Goal: Task Accomplishment & Management: Use online tool/utility

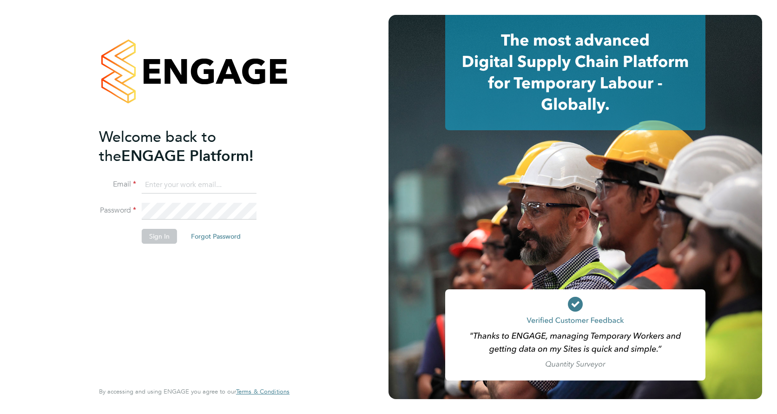
type input "frazer.newsome@vistry.co.uk"
click at [149, 239] on button "Sign In" at bounding box center [159, 236] width 35 height 15
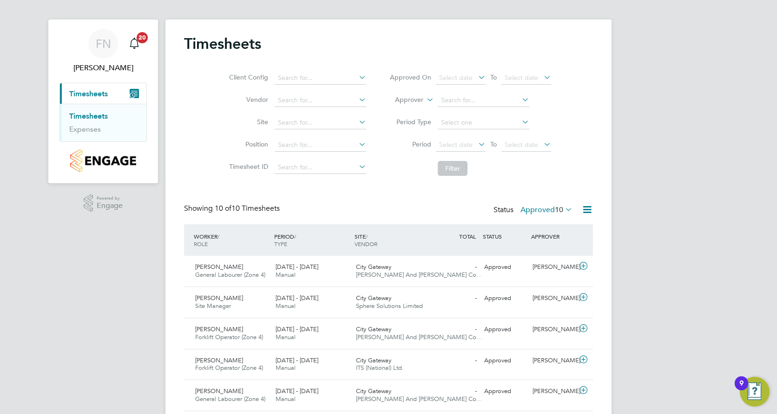
click at [545, 212] on label "Approved 10" at bounding box center [547, 209] width 52 height 9
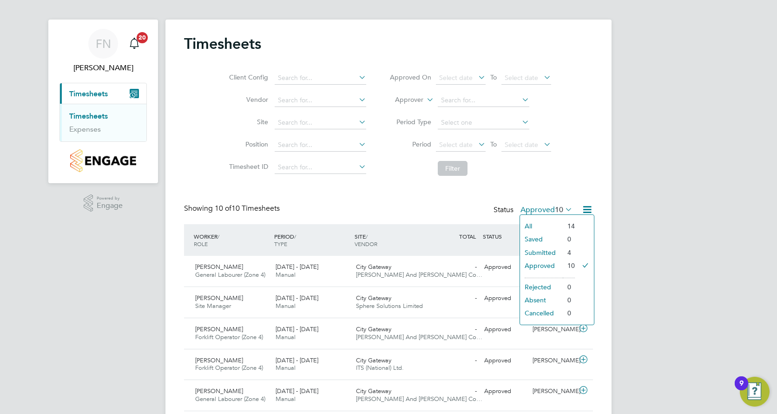
click at [547, 249] on li "Submitted" at bounding box center [541, 252] width 43 height 13
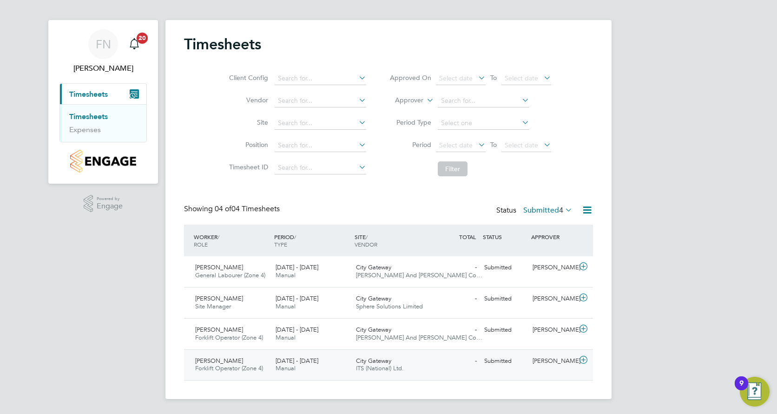
click at [242, 360] on div "Gary Coyne Forklift Operator (Zone 4) 25 - 31 Aug 2025" at bounding box center [231, 364] width 80 height 23
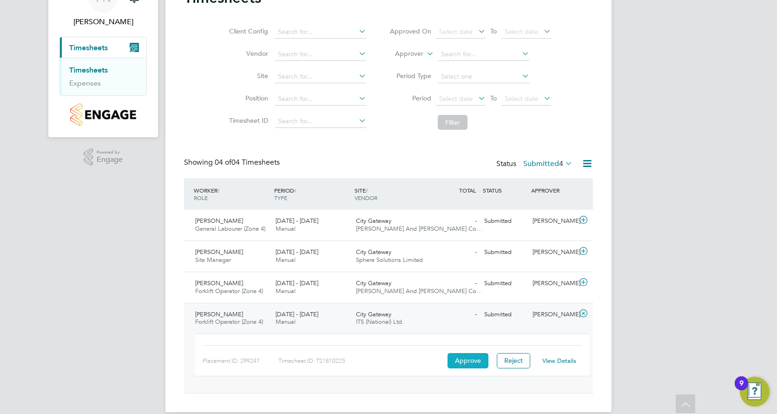
click at [462, 363] on button "Approve" at bounding box center [468, 360] width 41 height 15
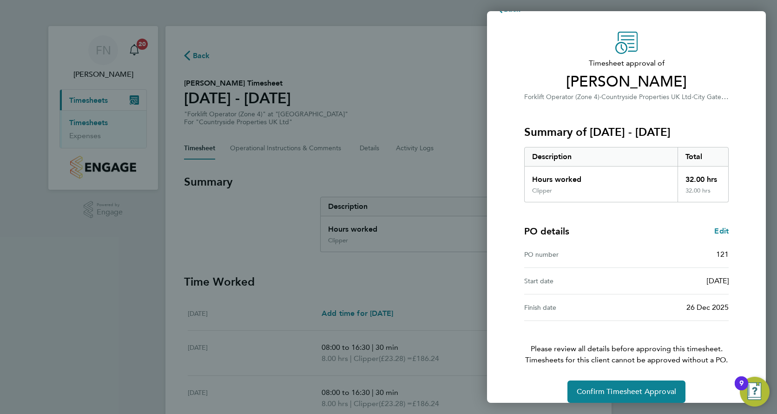
scroll to position [32, 0]
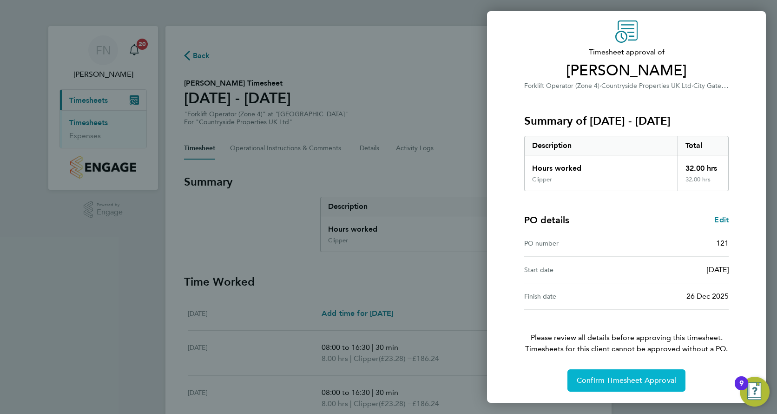
click at [641, 385] on button "Confirm Timesheet Approval" at bounding box center [626, 380] width 118 height 22
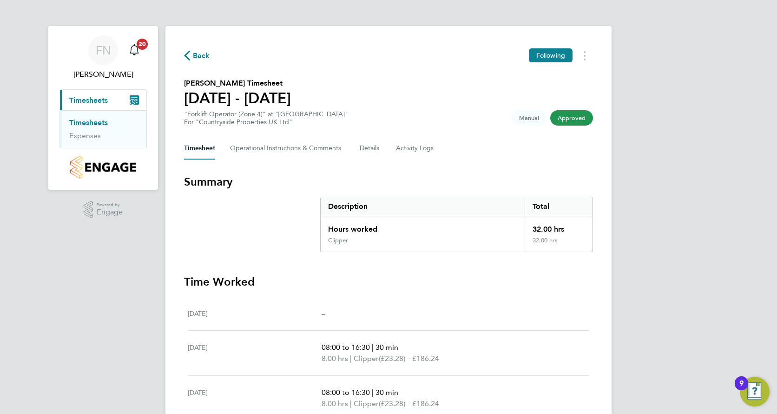
click at [99, 120] on link "Timesheets" at bounding box center [88, 122] width 39 height 9
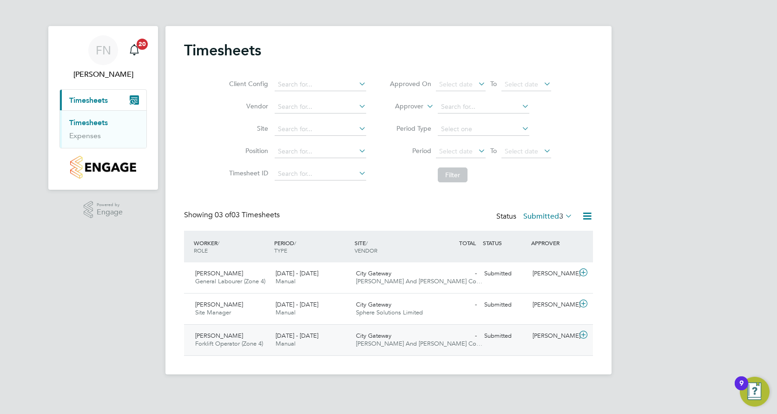
click at [291, 338] on span "[DATE] - [DATE]" at bounding box center [297, 335] width 43 height 8
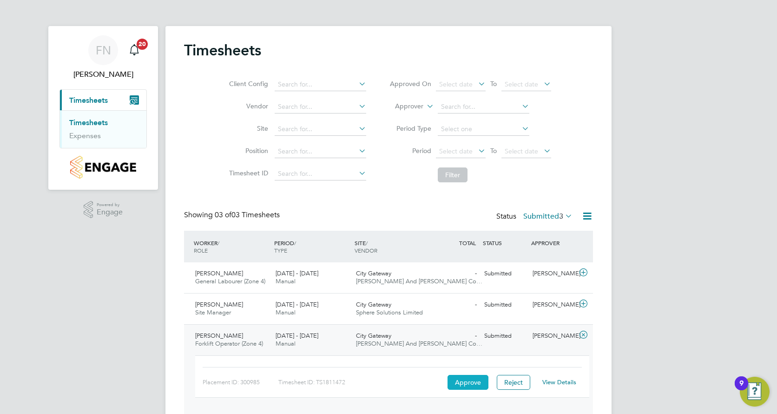
click at [457, 380] on button "Approve" at bounding box center [468, 382] width 41 height 15
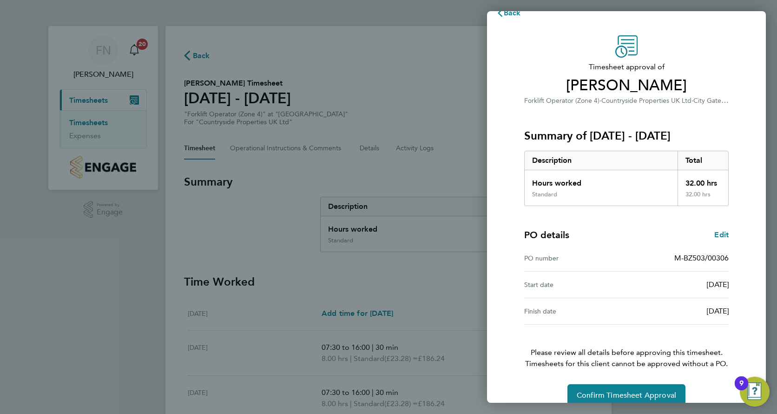
scroll to position [32, 0]
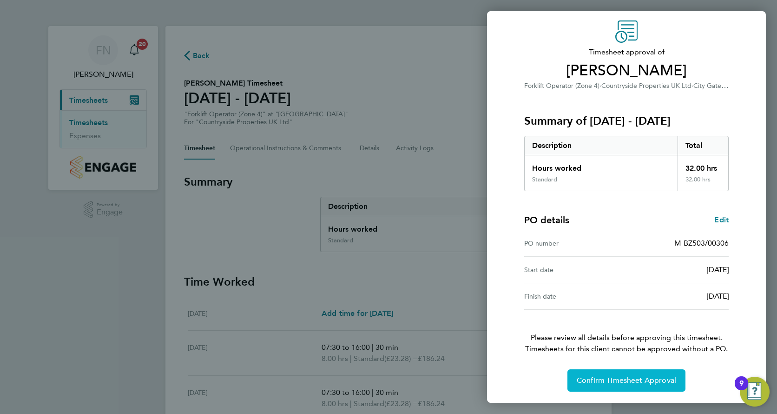
click at [622, 380] on span "Confirm Timesheet Approval" at bounding box center [626, 380] width 99 height 9
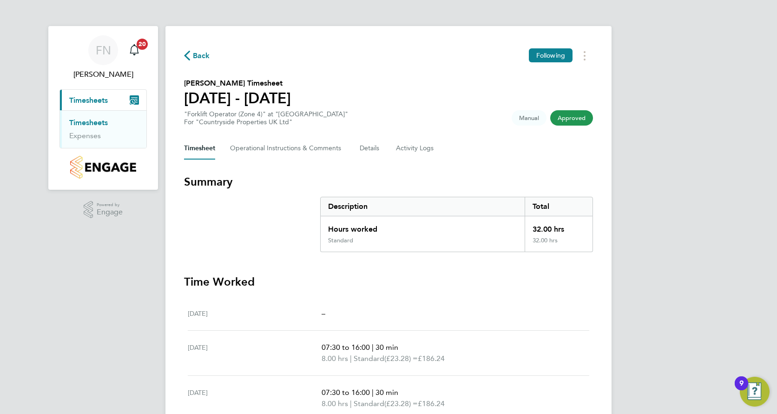
click at [84, 120] on link "Timesheets" at bounding box center [88, 122] width 39 height 9
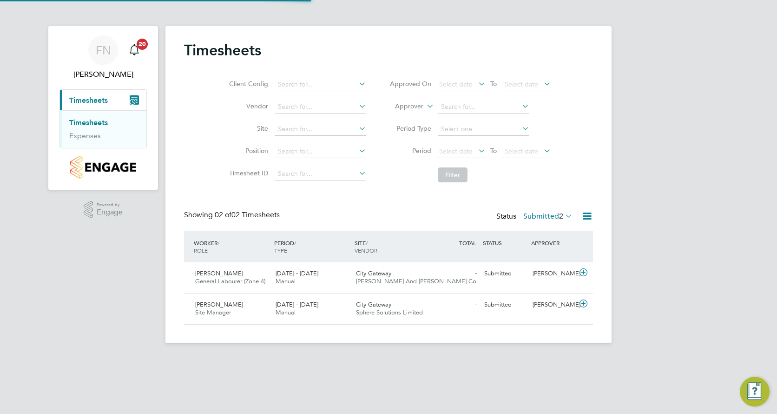
scroll to position [24, 81]
click at [316, 303] on span "[DATE] - [DATE]" at bounding box center [297, 304] width 43 height 8
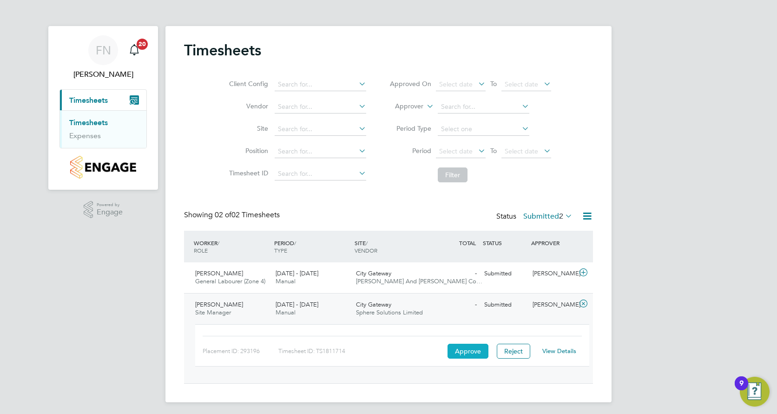
click at [467, 351] on button "Approve" at bounding box center [468, 350] width 41 height 15
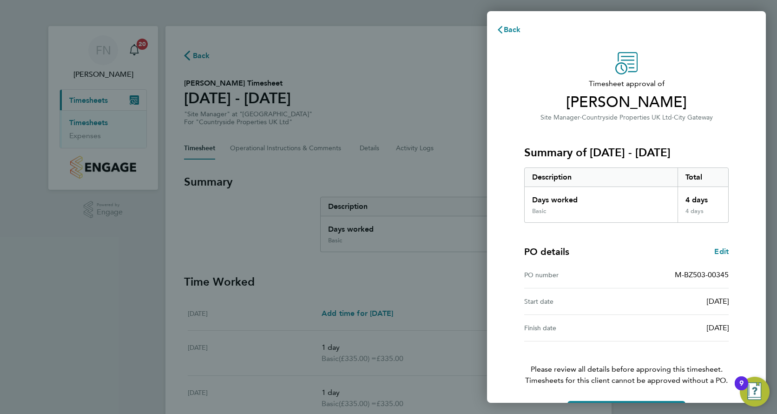
scroll to position [32, 0]
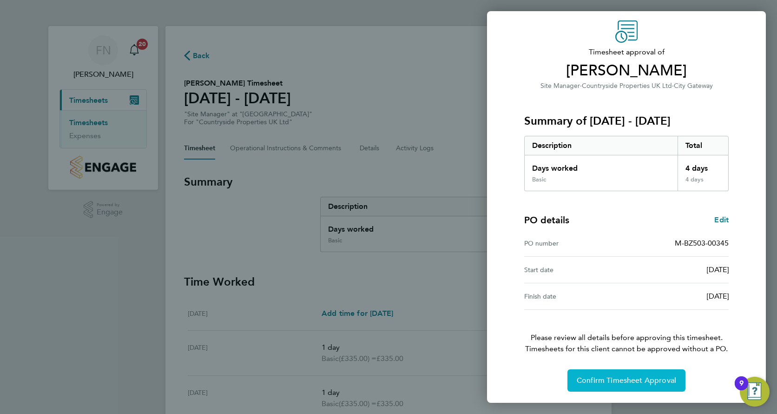
click at [617, 378] on span "Confirm Timesheet Approval" at bounding box center [626, 380] width 99 height 9
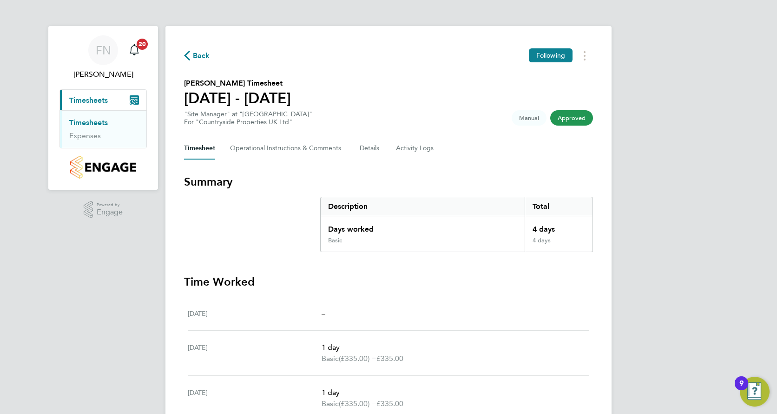
click at [84, 122] on link "Timesheets" at bounding box center [88, 122] width 39 height 9
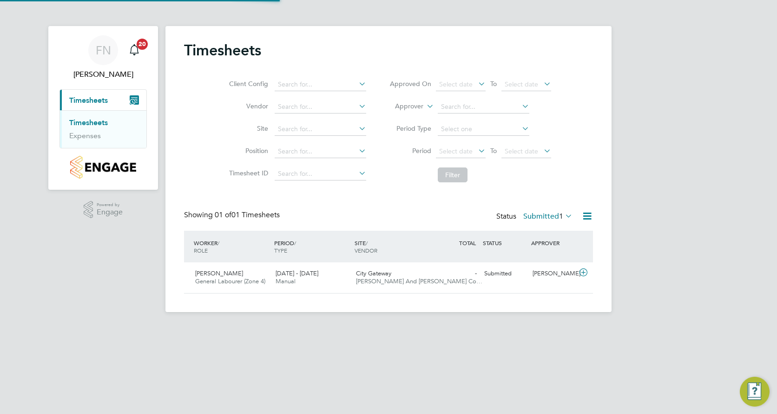
scroll to position [24, 81]
click at [345, 275] on div "25 - 31 Aug 2025 Manual" at bounding box center [312, 277] width 80 height 23
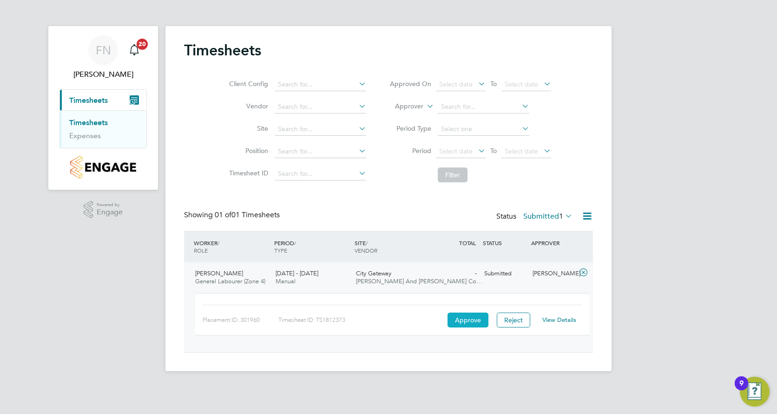
click at [479, 320] on button "Approve" at bounding box center [468, 319] width 41 height 15
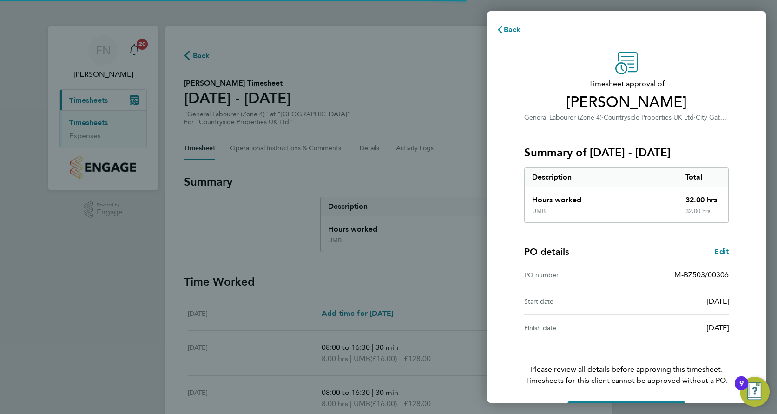
scroll to position [32, 0]
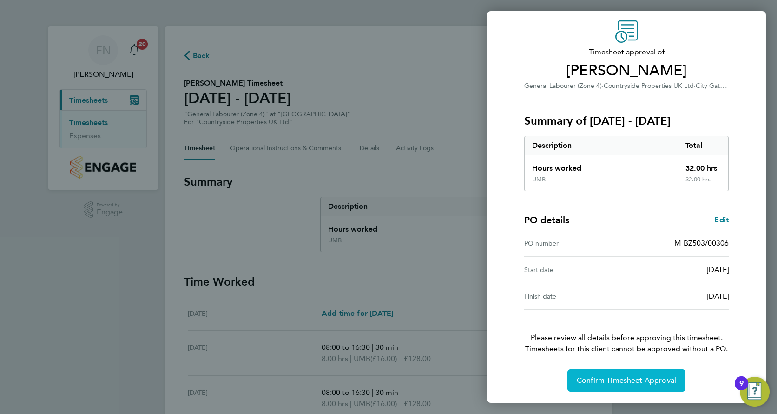
click at [625, 382] on span "Confirm Timesheet Approval" at bounding box center [626, 380] width 99 height 9
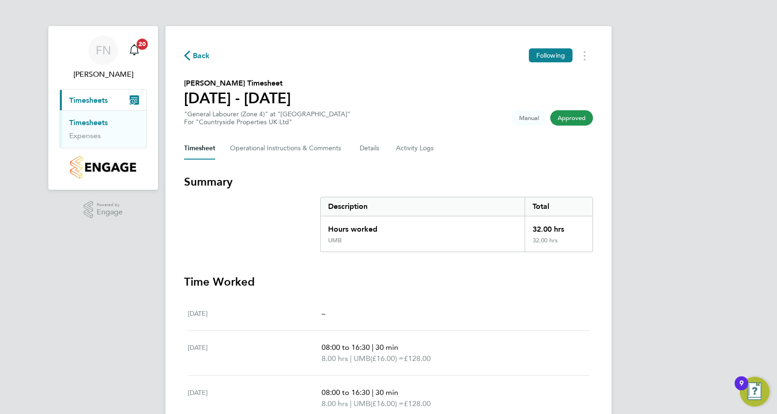
click at [88, 123] on link "Timesheets" at bounding box center [88, 122] width 39 height 9
